Goal: Information Seeking & Learning: Learn about a topic

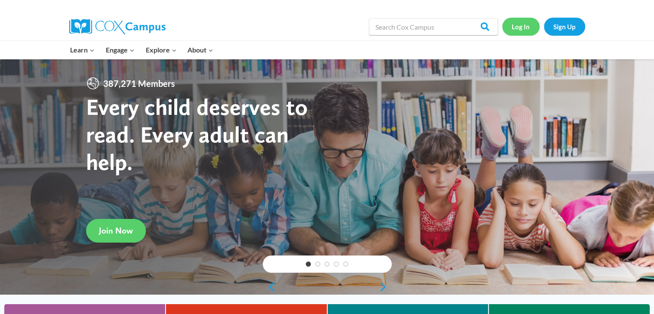
click at [525, 27] on link "Log In" at bounding box center [520, 27] width 37 height 18
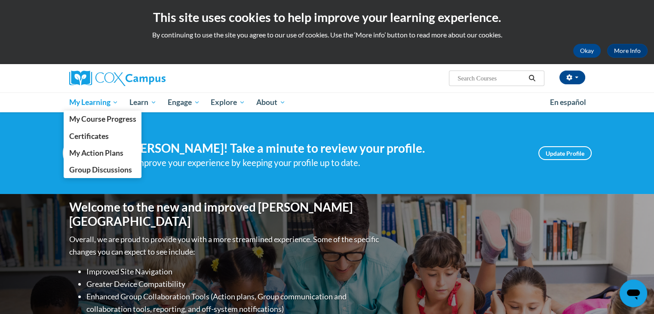
click at [105, 104] on span "My Learning" at bounding box center [93, 102] width 49 height 10
click at [101, 123] on span "My Course Progress" at bounding box center [102, 118] width 67 height 9
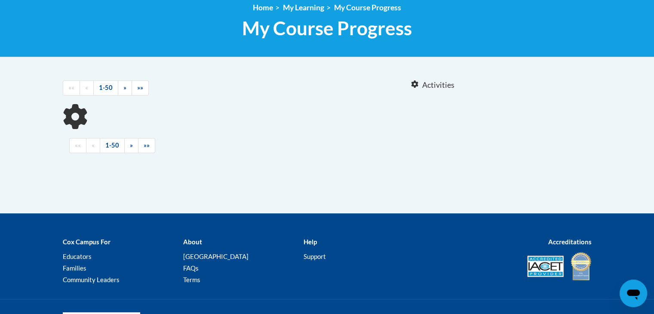
scroll to position [124, 0]
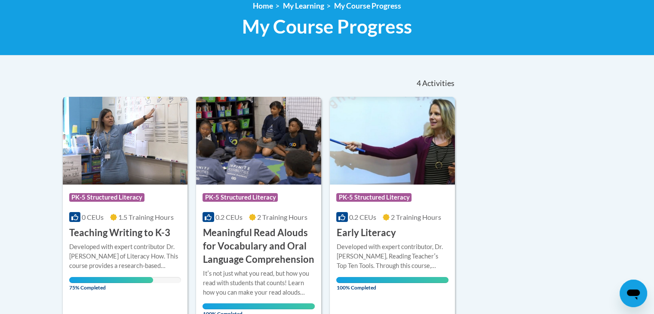
click at [140, 231] on h3 "Teaching Writing to K-3" at bounding box center [119, 232] width 101 height 13
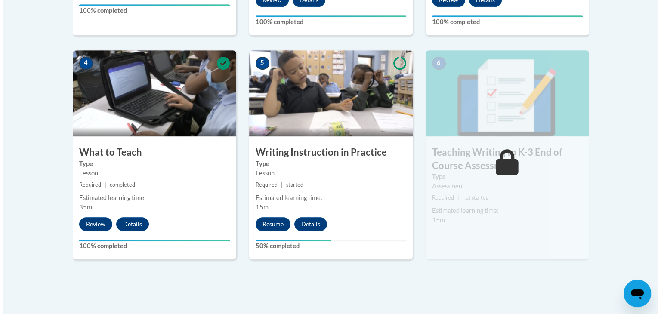
scroll to position [463, 0]
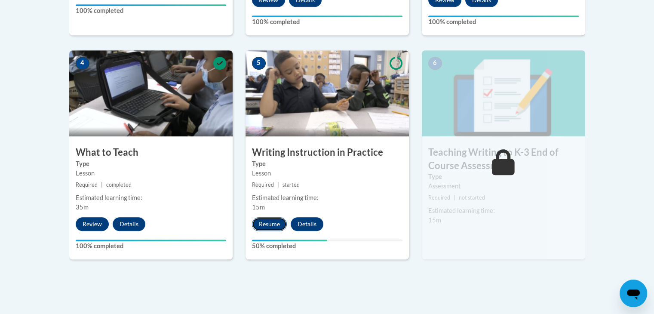
click at [274, 224] on button "Resume" at bounding box center [269, 224] width 35 height 14
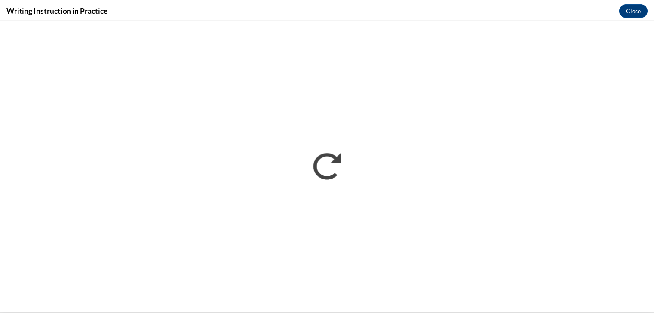
scroll to position [0, 0]
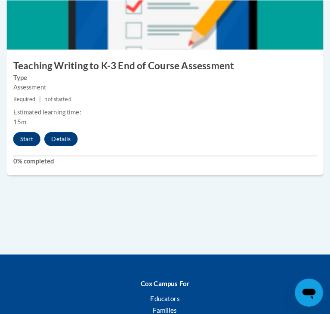
scroll to position [1447, 0]
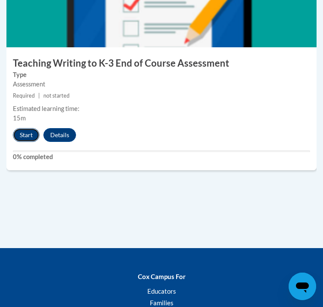
click at [31, 142] on button "Start" at bounding box center [26, 135] width 27 height 14
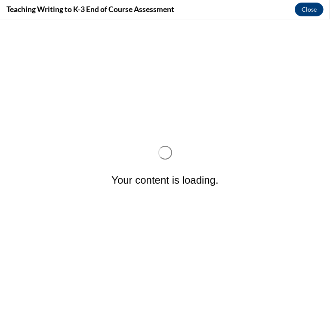
scroll to position [0, 0]
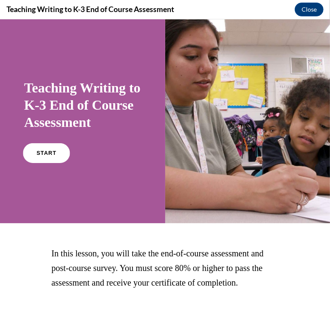
click at [48, 156] on span "START" at bounding box center [47, 153] width 20 height 6
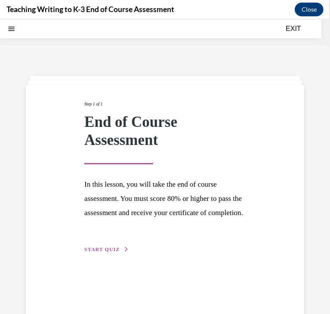
scroll to position [27, 0]
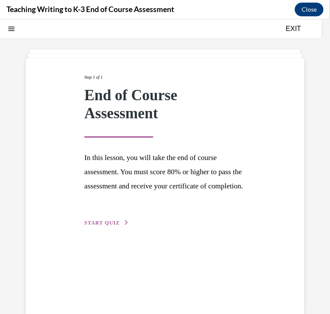
click at [103, 225] on span "START QUIZ" at bounding box center [101, 222] width 35 height 6
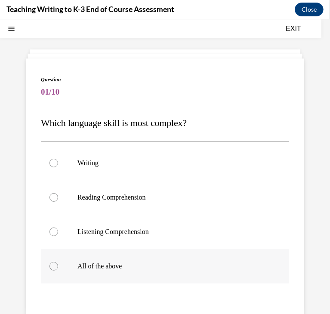
click at [79, 266] on p "All of the above" at bounding box center [172, 266] width 190 height 9
click at [58, 266] on input "All of the above" at bounding box center [53, 266] width 9 height 9
radio input "true"
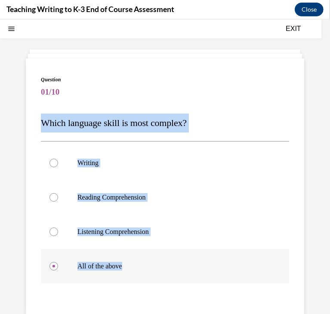
drag, startPoint x: 40, startPoint y: 119, endPoint x: 152, endPoint y: 271, distance: 188.9
click at [152, 271] on div "Question 01/10 Which language skill is most complex? Writing Reading Comprehens…" at bounding box center [165, 226] width 278 height 336
copy div "Which language skill is most complex? Writing Reading Comprehension Listening C…"
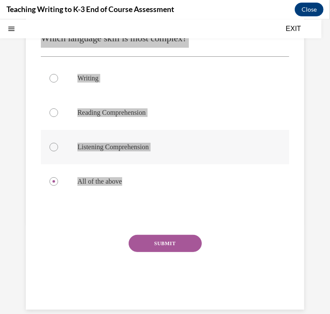
scroll to position [116, 0]
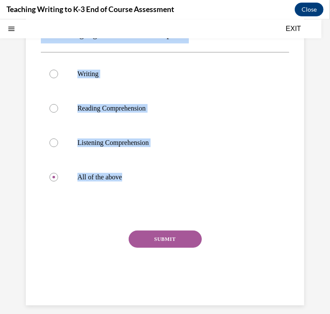
click at [155, 234] on button "SUBMIT" at bounding box center [165, 238] width 73 height 17
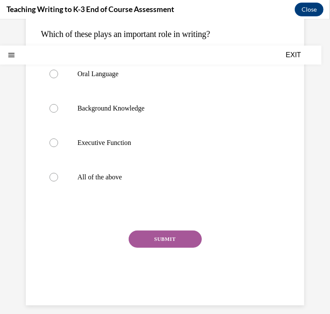
scroll to position [0, 0]
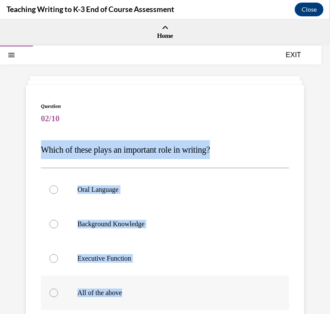
drag, startPoint x: 39, startPoint y: 151, endPoint x: 136, endPoint y: 292, distance: 171.7
click at [136, 292] on div "Question 02/10 Which of these plays an important role in writing? Oral Language…" at bounding box center [165, 253] width 278 height 336
copy div "Which of these plays an important role in writing? Oral Language Background Kno…"
click at [58, 291] on div at bounding box center [53, 292] width 9 height 9
click at [58, 291] on input "All of the above" at bounding box center [53, 292] width 9 height 9
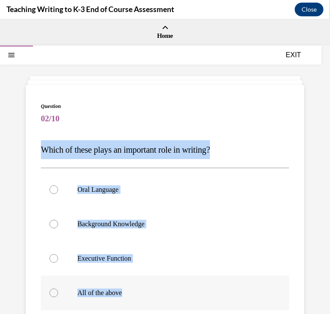
radio input "true"
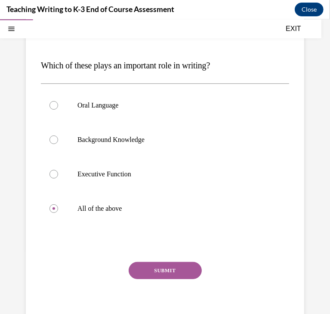
click at [173, 266] on button "SUBMIT" at bounding box center [165, 270] width 73 height 17
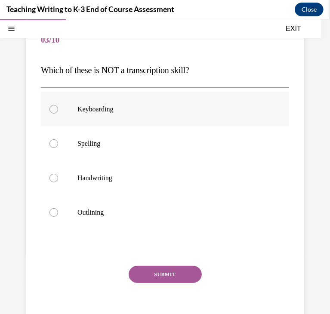
click at [96, 119] on label "Keyboarding" at bounding box center [165, 109] width 248 height 34
click at [58, 113] on input "Keyboarding" at bounding box center [53, 109] width 9 height 9
radio input "true"
click at [53, 208] on div at bounding box center [53, 212] width 9 height 9
click at [53, 208] on input "Outlining" at bounding box center [53, 212] width 9 height 9
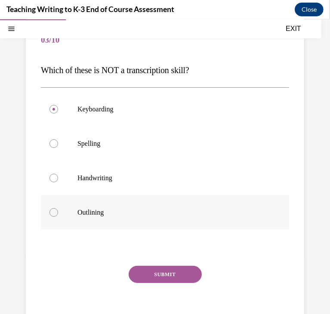
radio input "true"
click at [151, 268] on button "SUBMIT" at bounding box center [165, 273] width 73 height 17
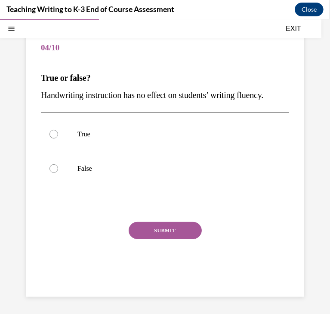
scroll to position [78, 0]
click at [55, 173] on div at bounding box center [53, 168] width 9 height 9
click at [55, 173] on input "False" at bounding box center [53, 168] width 9 height 9
radio input "true"
click at [155, 239] on button "SUBMIT" at bounding box center [165, 230] width 73 height 17
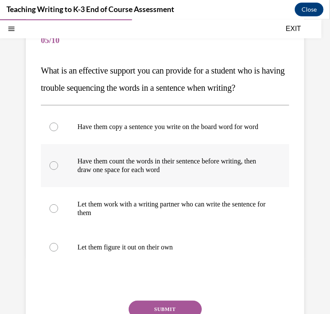
click at [107, 174] on p "Have them count the words in their sentence before writing, then draw one space…" at bounding box center [172, 165] width 190 height 17
click at [58, 169] on input "Have them count the words in their sentence before writing, then draw one space…" at bounding box center [53, 165] width 9 height 9
radio input "true"
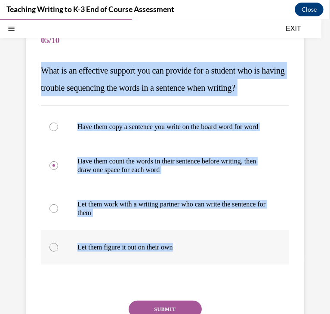
drag, startPoint x: 37, startPoint y: 66, endPoint x: 185, endPoint y: 274, distance: 255.3
click at [185, 274] on div "Question 05/10 What is an effective support you can provide for a student who i…" at bounding box center [165, 190] width 278 height 369
copy div "What is an effective support you can provide for a student who is having troubl…"
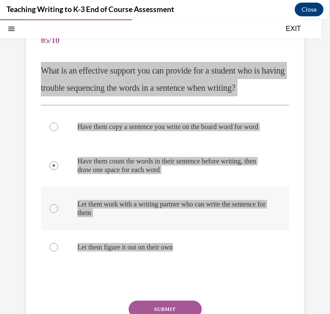
scroll to position [182, 0]
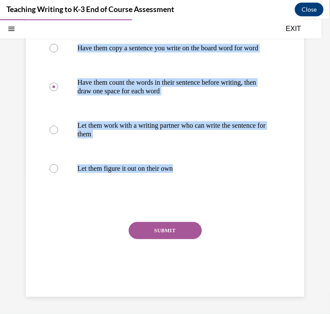
click at [172, 224] on button "SUBMIT" at bounding box center [165, 230] width 73 height 17
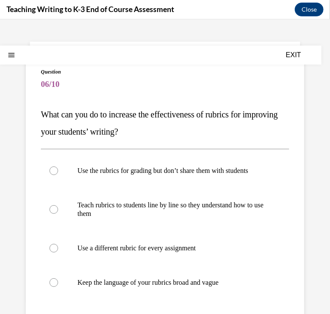
scroll to position [36, 0]
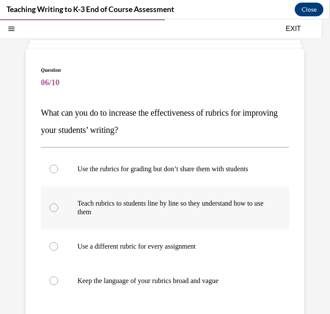
click at [169, 216] on p "Teach rubrics to students line by line so they understand how to use them" at bounding box center [172, 207] width 190 height 17
click at [58, 212] on input "Teach rubrics to students line by line so they understand how to use them" at bounding box center [53, 207] width 9 height 9
radio input "true"
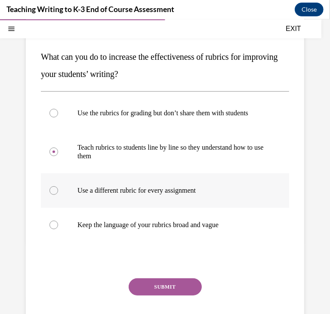
scroll to position [93, 0]
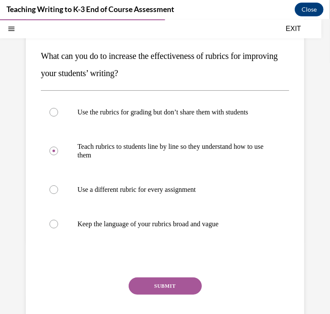
click at [149, 289] on button "SUBMIT" at bounding box center [165, 285] width 73 height 17
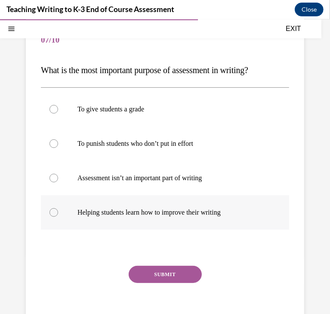
click at [105, 215] on p "Helping students learn how to improve their writing" at bounding box center [172, 212] width 190 height 9
click at [58, 215] on input "Helping students learn how to improve their writing" at bounding box center [53, 212] width 9 height 9
radio input "true"
click at [158, 272] on button "SUBMIT" at bounding box center [165, 273] width 73 height 17
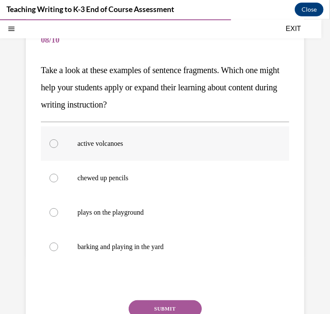
click at [108, 141] on p "active volcanoes" at bounding box center [172, 143] width 190 height 9
click at [58, 141] on input "active volcanoes" at bounding box center [53, 143] width 9 height 9
radio input "true"
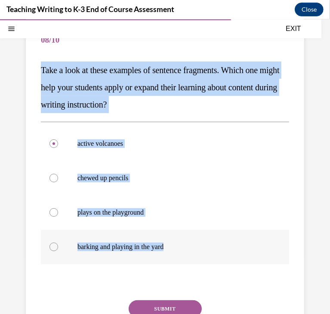
drag, startPoint x: 40, startPoint y: 65, endPoint x: 182, endPoint y: 237, distance: 223.3
click at [182, 237] on div "Question 08/10 Take a look at these examples of sentence fragments. Which one m…" at bounding box center [165, 190] width 278 height 369
copy div "Take a look at these examples of sentence fragments. Which one might help your …"
click at [187, 305] on button "SUBMIT" at bounding box center [165, 308] width 73 height 17
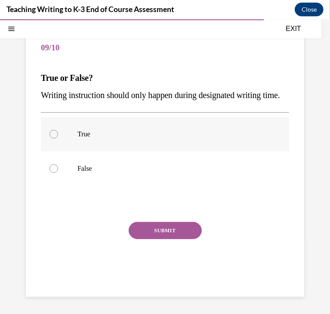
click at [82, 151] on label "True" at bounding box center [165, 134] width 248 height 34
click at [58, 138] on input "True" at bounding box center [53, 133] width 9 height 9
radio input "true"
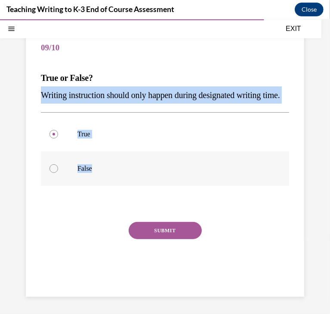
drag, startPoint x: 39, startPoint y: 86, endPoint x: 117, endPoint y: 175, distance: 118.0
click at [117, 175] on div "Question 09/10 True or False? Writing instruction should only happen during des…" at bounding box center [165, 155] width 278 height 283
copy div "Writing instruction should only happen during designated writing time. True Fal…"
drag, startPoint x: 52, startPoint y: 180, endPoint x: 80, endPoint y: 176, distance: 27.9
click at [80, 173] on p "False" at bounding box center [172, 168] width 190 height 9
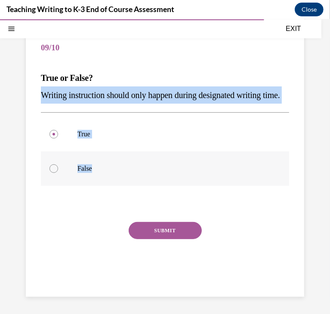
click at [58, 173] on input "False" at bounding box center [53, 168] width 9 height 9
radio input "true"
click at [151, 236] on button "SUBMIT" at bounding box center [165, 230] width 73 height 17
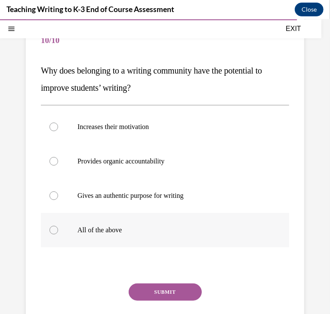
click at [140, 232] on p "All of the above" at bounding box center [172, 229] width 190 height 9
click at [58, 232] on input "All of the above" at bounding box center [53, 229] width 9 height 9
radio input "true"
click at [156, 291] on button "SUBMIT" at bounding box center [165, 291] width 73 height 17
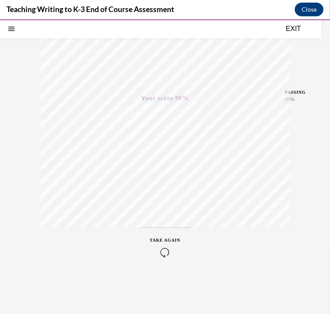
scroll to position [134, 0]
